Goal: Information Seeking & Learning: Learn about a topic

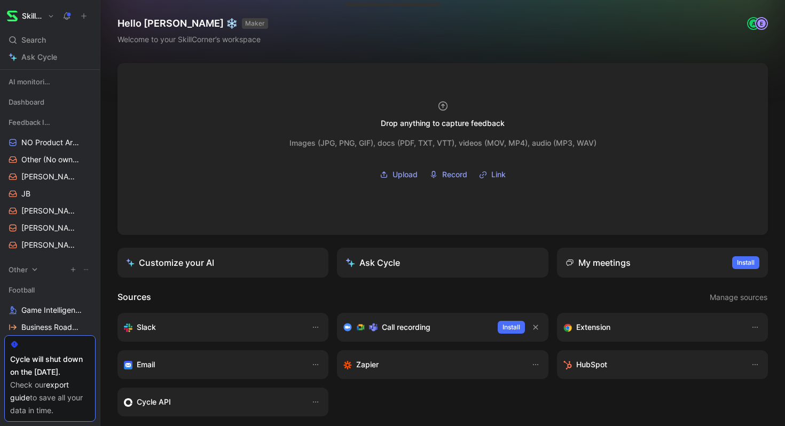
scroll to position [411, 0]
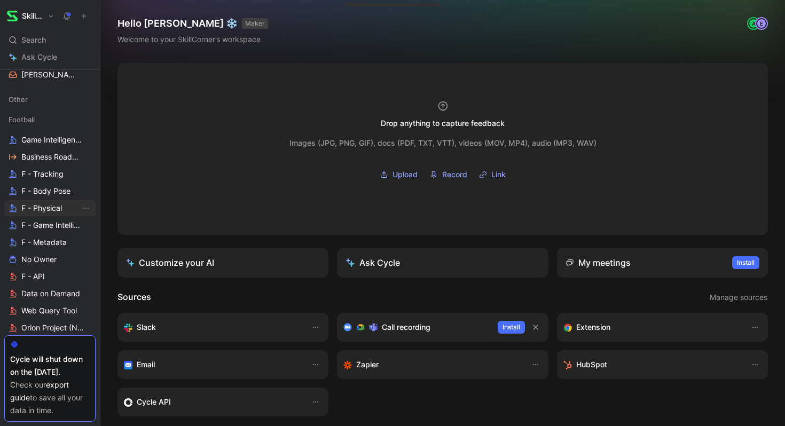
click at [42, 208] on span "F - Physical" at bounding box center [41, 208] width 41 height 11
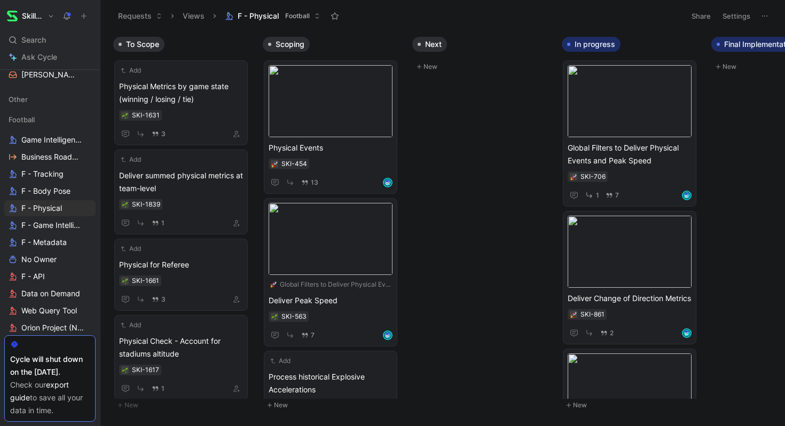
click at [436, 151] on div "To Scope Add Physical Metrics by game state (winning / losing / tie) SKI-1631 3…" at bounding box center [442, 229] width 685 height 394
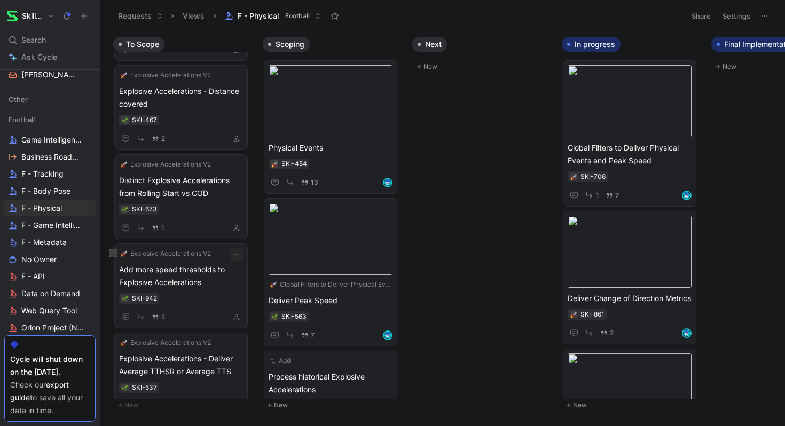
scroll to position [503, 0]
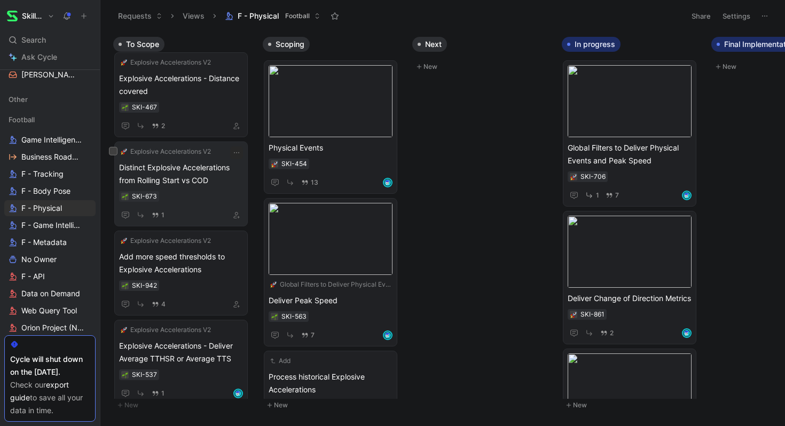
click at [196, 179] on span "Distinct Explosive Accelerations from Rolling Start vs COD" at bounding box center [181, 174] width 124 height 26
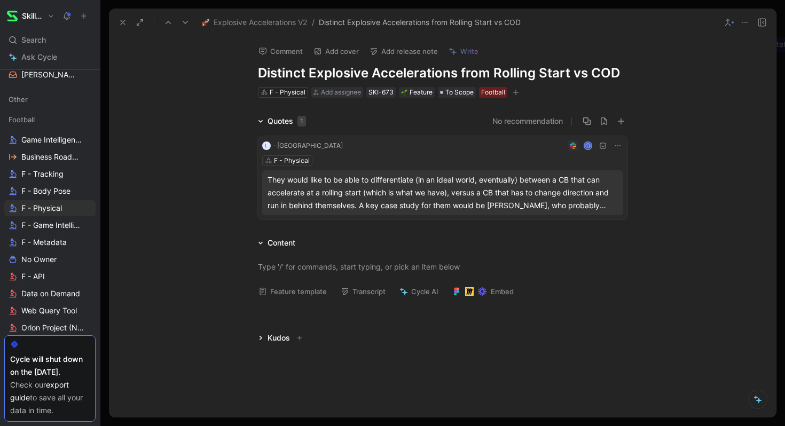
click at [365, 177] on div "They would like to be able to differentiate (in an ideal world, eventually) bet…" at bounding box center [443, 193] width 350 height 38
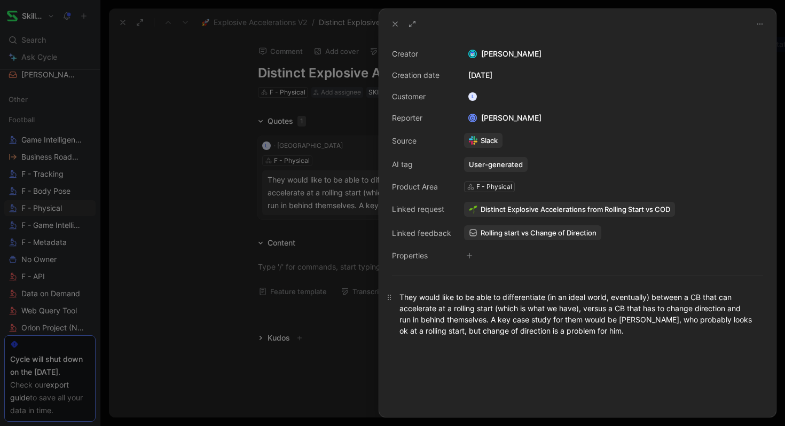
click at [421, 290] on p "They would like to be able to differentiate (in an ideal world, eventually) bet…" at bounding box center [577, 313] width 397 height 51
click at [473, 92] on div "Creator [PERSON_NAME] Creation date [DATE] Customer L Reporter C [PERSON_NAME] …" at bounding box center [577, 155] width 371 height 215
click at [288, 168] on div at bounding box center [392, 213] width 785 height 426
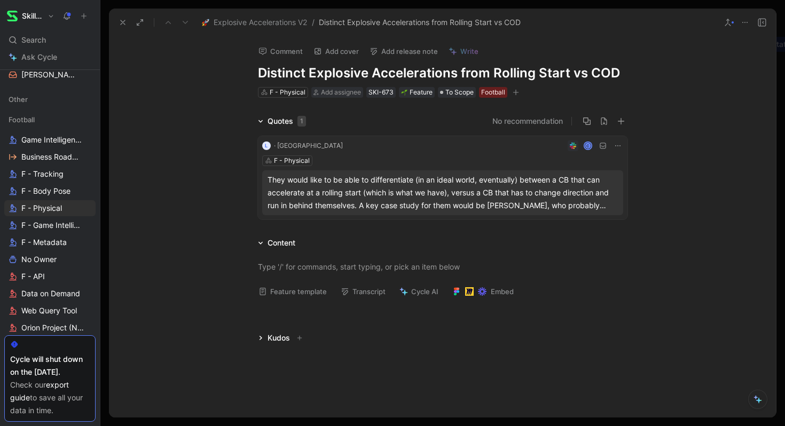
click at [352, 201] on div "They would like to be able to differentiate (in an ideal world, eventually) bet…" at bounding box center [443, 193] width 350 height 38
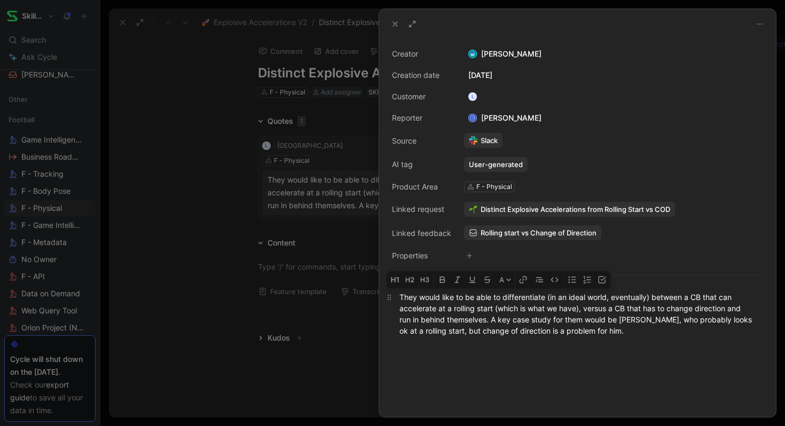
drag, startPoint x: 503, startPoint y: 296, endPoint x: 494, endPoint y: 311, distance: 18.2
click at [494, 311] on div "They would like to be able to differentiate (in an ideal world, eventually) bet…" at bounding box center [578, 314] width 356 height 45
copy div "differentiate (in an ideal world, eventually) between a CB that can accelerate …"
